Goal: Navigation & Orientation: Find specific page/section

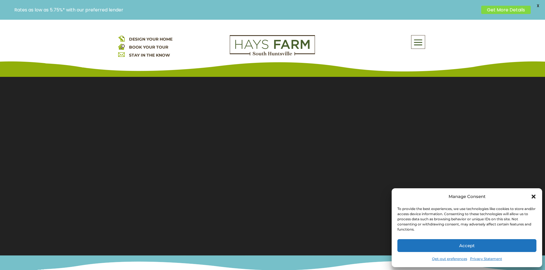
click at [532, 195] on icon "Close dialog" at bounding box center [533, 197] width 6 height 6
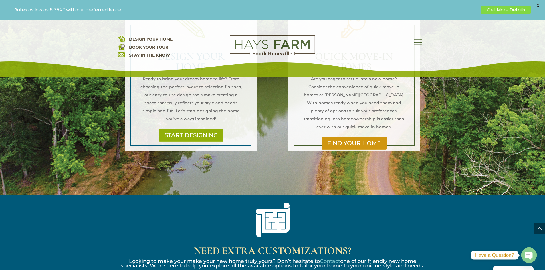
scroll to position [457, 0]
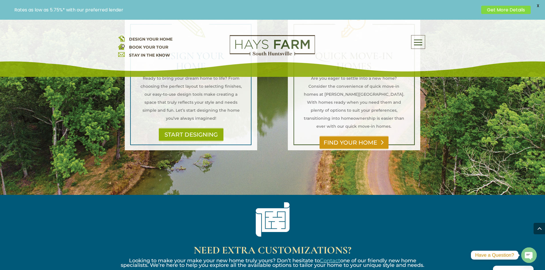
click at [338, 136] on link "FIND YOUR HOME" at bounding box center [353, 142] width 69 height 13
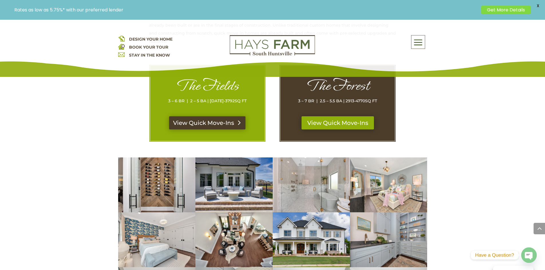
scroll to position [286, 0]
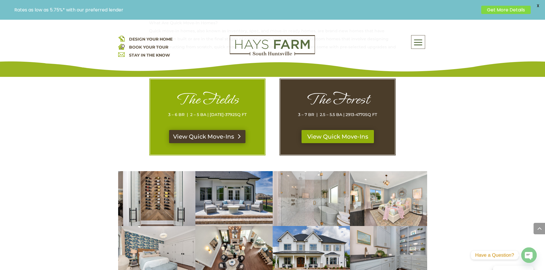
click at [208, 135] on link "View Quick Move-Ins" at bounding box center [207, 136] width 76 height 13
